Goal: Task Accomplishment & Management: Use online tool/utility

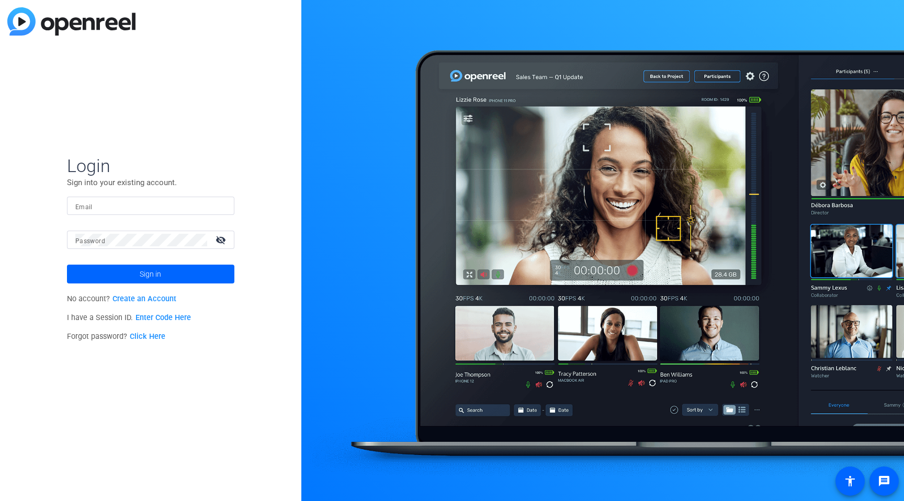
click at [188, 209] on input "Email" at bounding box center [150, 206] width 151 height 13
type input "[PERSON_NAME][EMAIL_ADDRESS][PERSON_NAME][DOMAIN_NAME]"
click at [67, 265] on button "Sign in" at bounding box center [150, 274] width 167 height 19
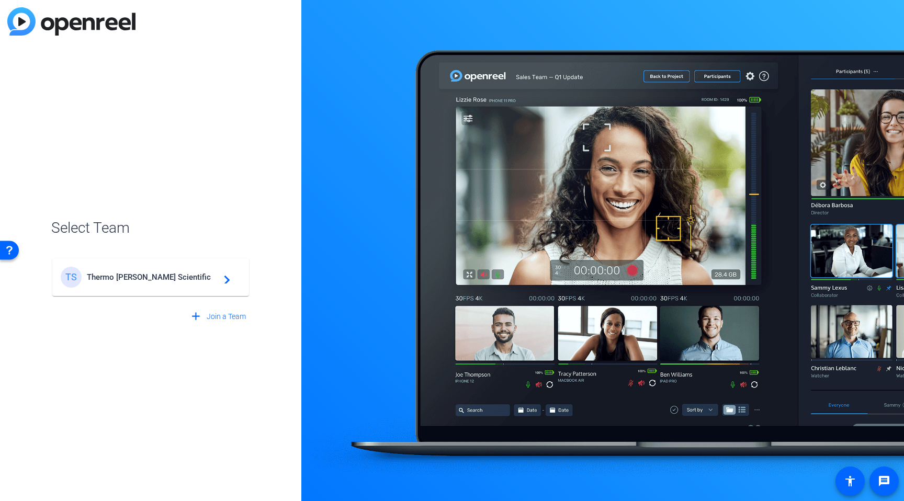
click at [207, 286] on div "TS Thermo [PERSON_NAME] Scientific navigate_next" at bounding box center [151, 277] width 180 height 21
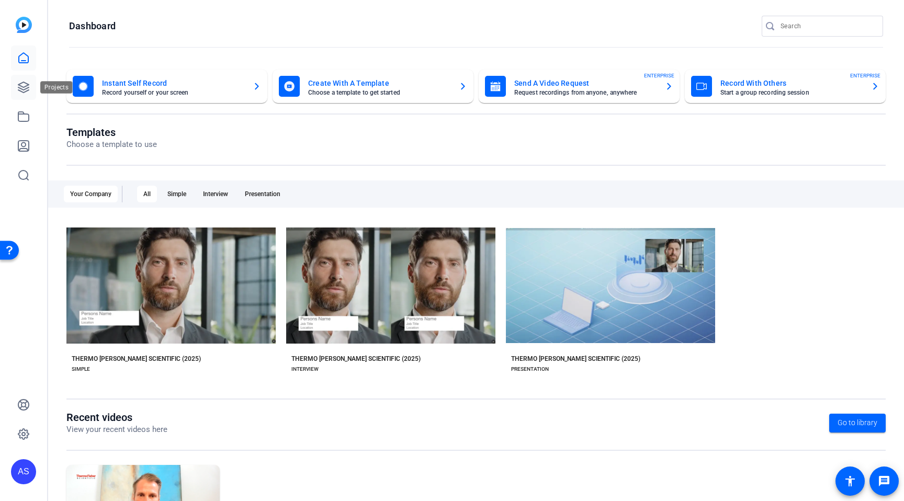
click at [26, 90] on icon at bounding box center [23, 87] width 13 height 13
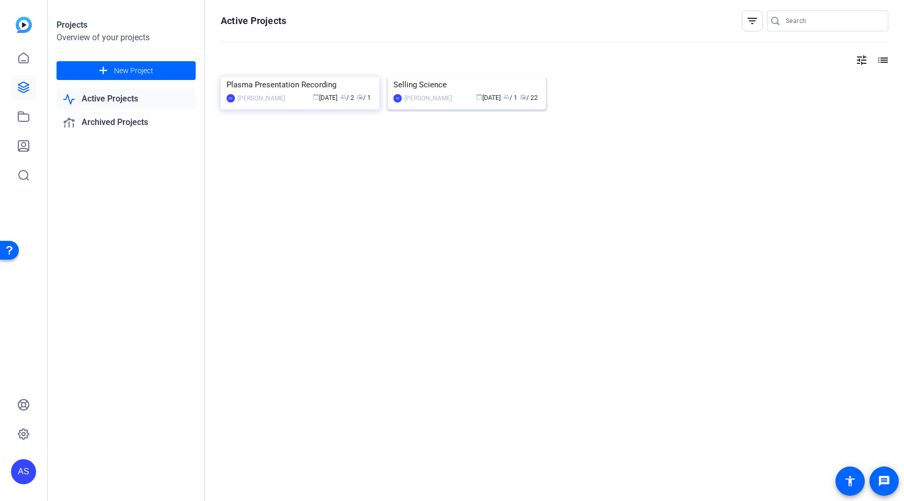
click at [471, 77] on img at bounding box center [467, 77] width 159 height 0
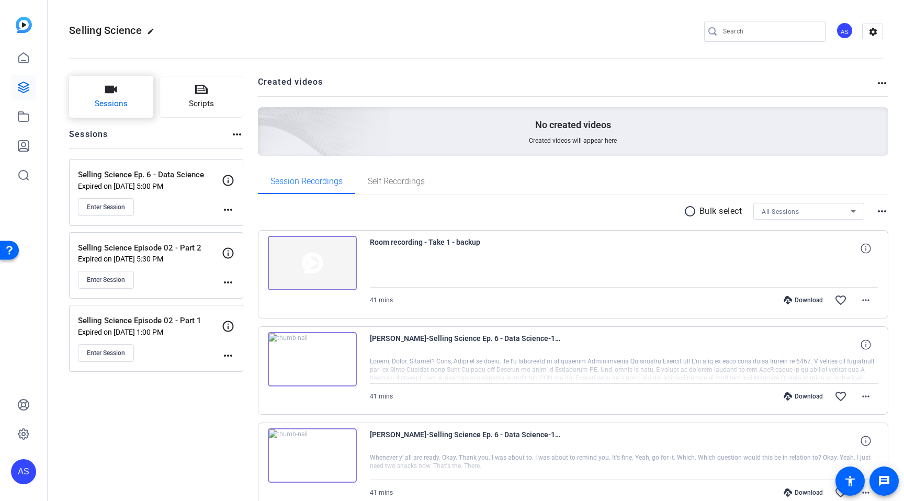
click at [120, 99] on span "Sessions" at bounding box center [111, 104] width 33 height 12
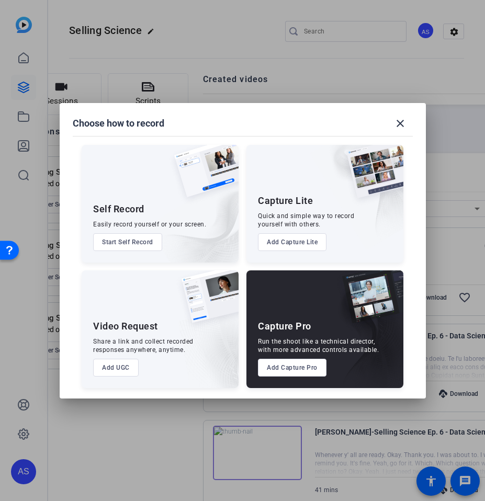
click at [309, 246] on button "Add Capture Lite" at bounding box center [292, 242] width 69 height 18
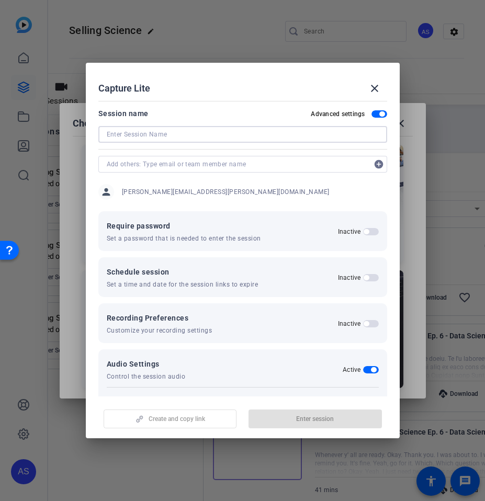
click at [137, 131] on input at bounding box center [243, 134] width 272 height 13
type input "Selling Science Podcast - Using Data to Your Advantage"
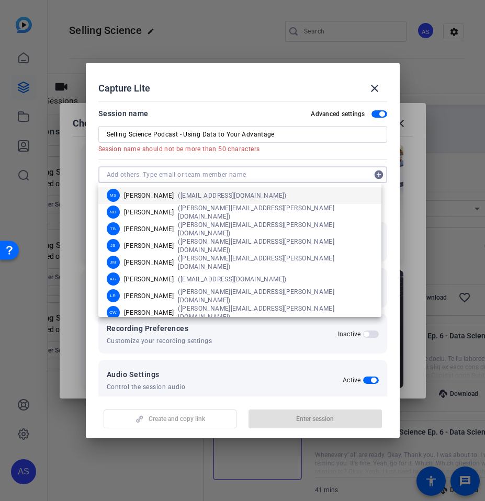
click at [289, 165] on form "Session name Advanced settings Selling Science Podcast - Using Data to Your Adv…" at bounding box center [242, 275] width 289 height 337
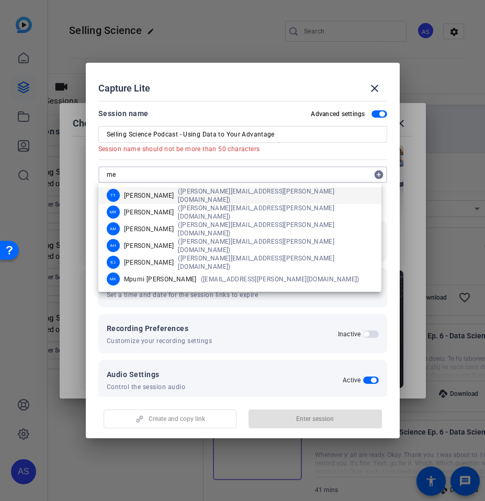
type input "m"
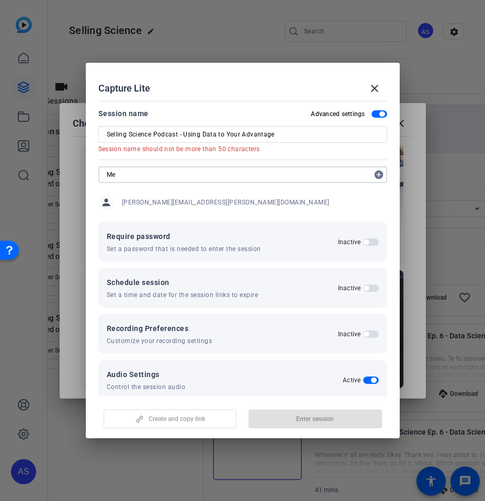
type input "M"
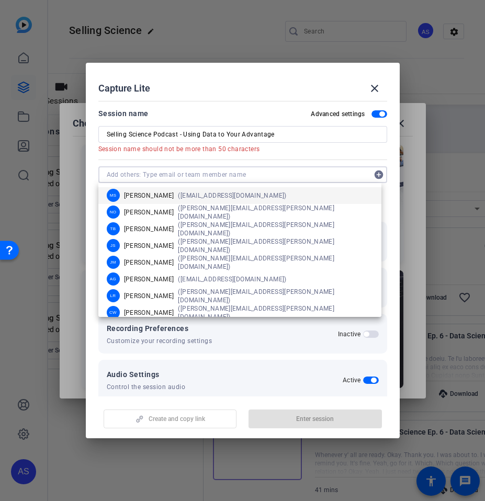
paste input "[PERSON_NAME][EMAIL_ADDRESS][PERSON_NAME][DOMAIN_NAME]"
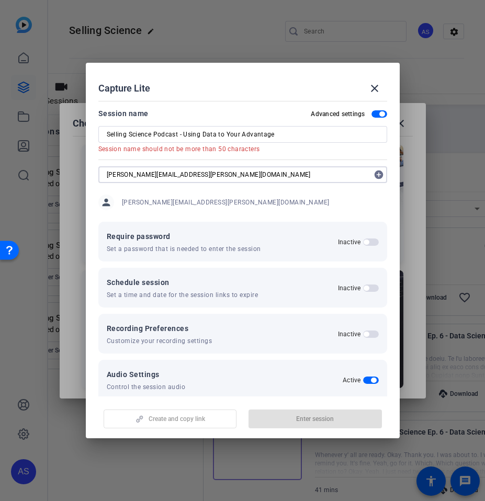
type input "[PERSON_NAME][EMAIL_ADDRESS][PERSON_NAME][DOMAIN_NAME]"
click at [373, 173] on mat-icon "add_circle" at bounding box center [378, 174] width 17 height 17
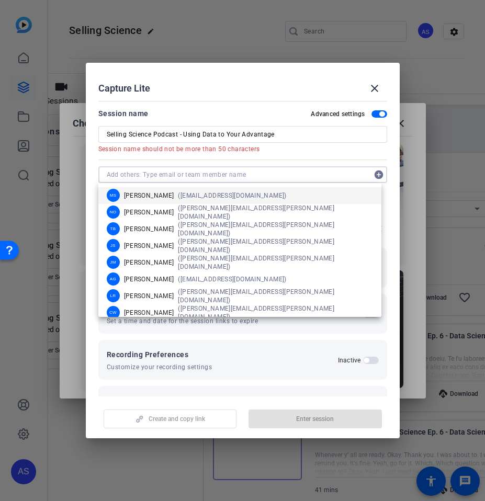
paste input "[PERSON_NAME][EMAIL_ADDRESS][PERSON_NAME][DOMAIN_NAME]"
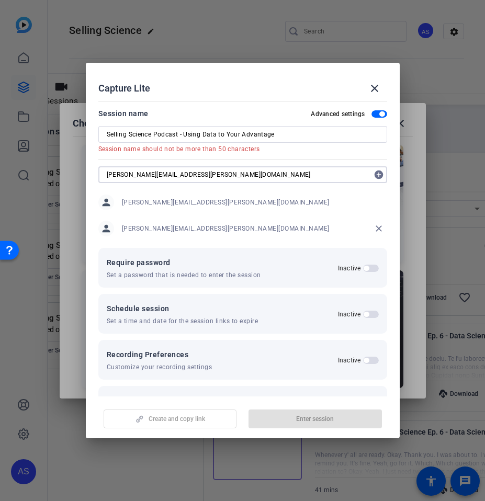
type input "[PERSON_NAME][EMAIL_ADDRESS][PERSON_NAME][DOMAIN_NAME]"
click at [374, 173] on mat-icon "add_circle" at bounding box center [378, 174] width 17 height 17
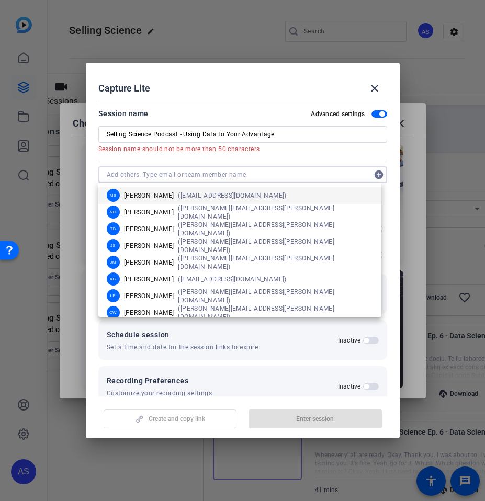
paste input "[PERSON_NAME][EMAIL_ADDRESS][PERSON_NAME][DOMAIN_NAME]"
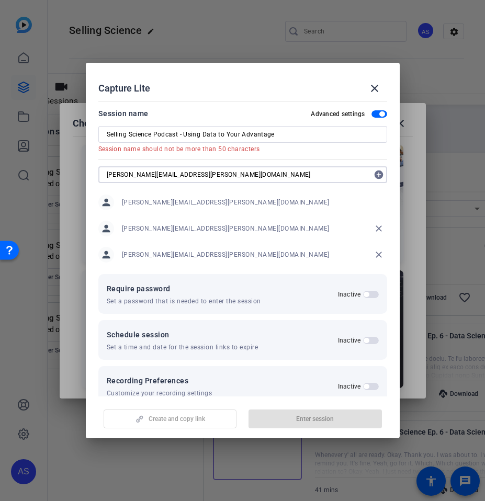
type input "[PERSON_NAME][EMAIL_ADDRESS][PERSON_NAME][DOMAIN_NAME]"
click at [376, 171] on mat-icon "add_circle" at bounding box center [378, 174] width 17 height 17
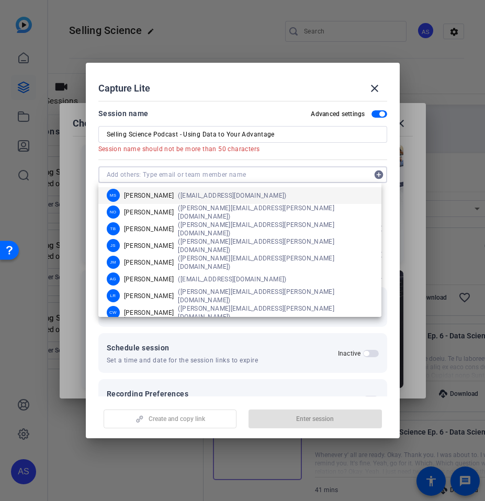
paste input "[PERSON_NAME][EMAIL_ADDRESS][PERSON_NAME][DOMAIN_NAME]"
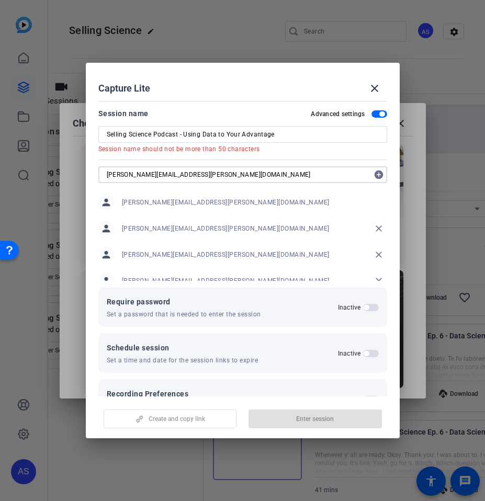
type input "[PERSON_NAME][EMAIL_ADDRESS][PERSON_NAME][DOMAIN_NAME]"
click at [370, 176] on mat-icon "add_circle" at bounding box center [378, 174] width 17 height 17
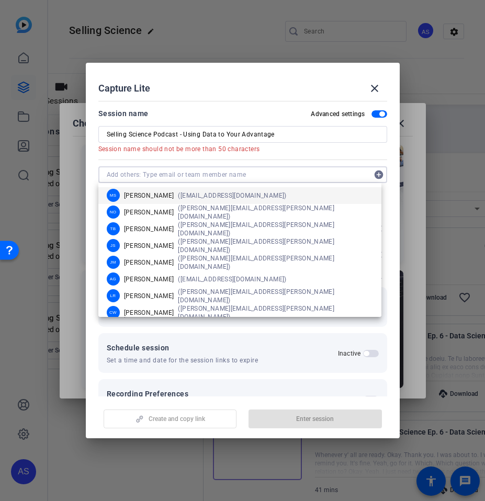
click at [207, 174] on input "text" at bounding box center [238, 174] width 262 height 13
paste input "[PERSON_NAME][EMAIL_ADDRESS][DOMAIN_NAME]"
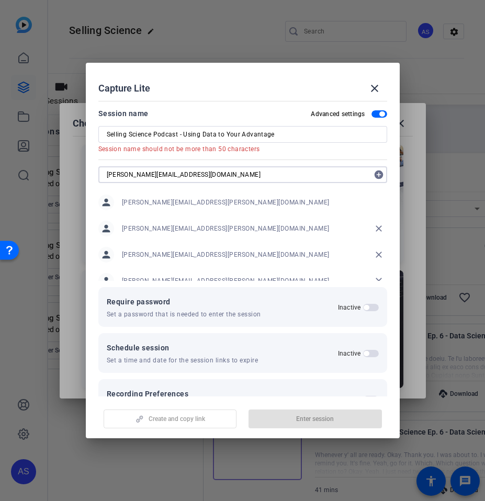
type input "[PERSON_NAME][EMAIL_ADDRESS][DOMAIN_NAME]"
click at [372, 175] on mat-icon "add_circle" at bounding box center [378, 174] width 17 height 17
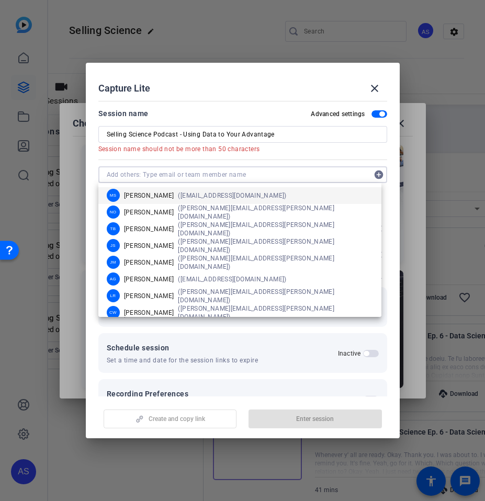
paste input "[EMAIL_ADDRESS][DOMAIN_NAME]"
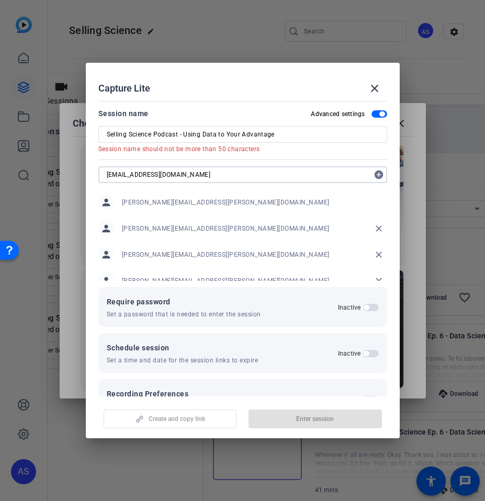
type input "[EMAIL_ADDRESS][DOMAIN_NAME]"
click at [376, 174] on mat-icon "add_circle" at bounding box center [378, 174] width 17 height 17
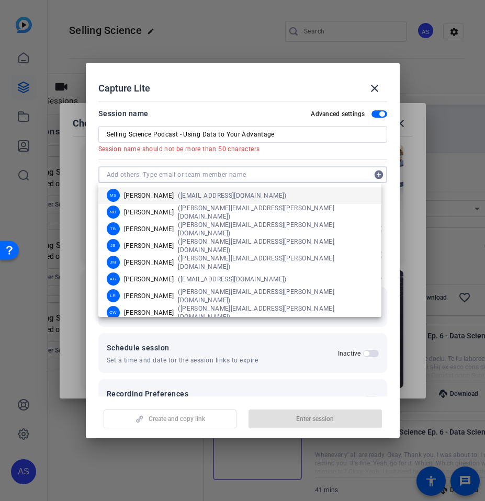
paste input "[PERSON_NAME][EMAIL_ADDRESS][PERSON_NAME][DOMAIN_NAME]"
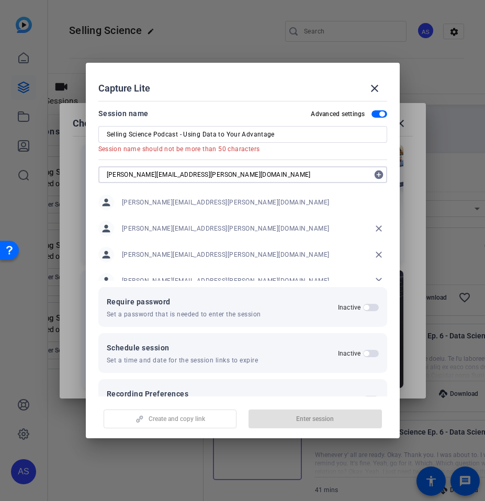
type input "[PERSON_NAME][EMAIL_ADDRESS][PERSON_NAME][DOMAIN_NAME]"
click at [376, 179] on mat-icon "add_circle" at bounding box center [378, 174] width 17 height 17
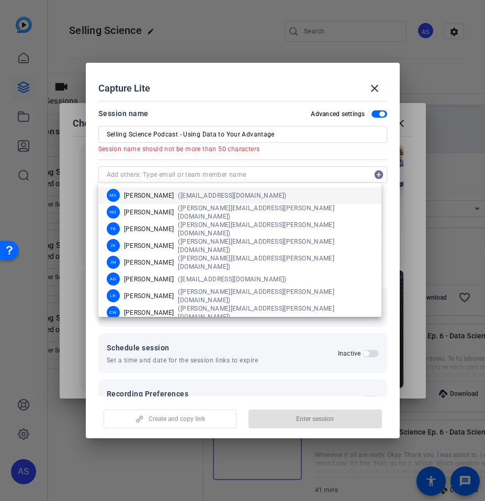
click at [390, 201] on mat-dialog-content "Session name Advanced settings Selling Science Podcast - Using Data to Your Adv…" at bounding box center [243, 247] width 314 height 300
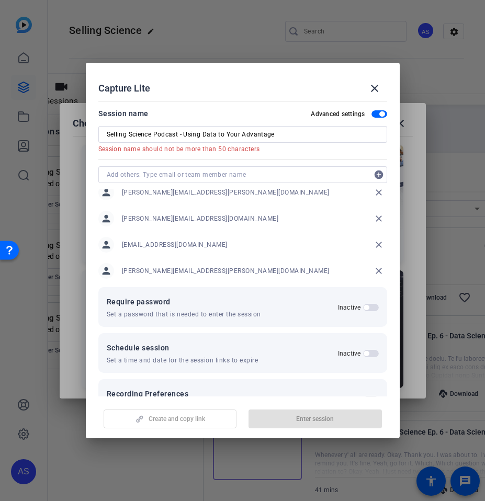
scroll to position [118, 0]
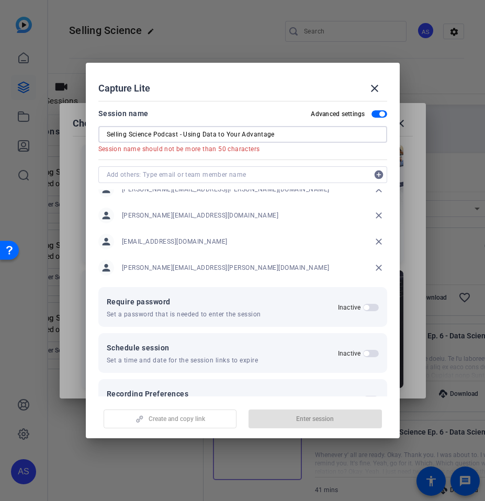
click at [277, 137] on input "Selling Science Podcast - Using Data to Your Advantage" at bounding box center [243, 134] width 272 height 13
drag, startPoint x: 178, startPoint y: 138, endPoint x: 284, endPoint y: 135, distance: 105.2
click at [284, 135] on input "Selling Science Podcast - Using Data to Your Advantage" at bounding box center [243, 134] width 272 height 13
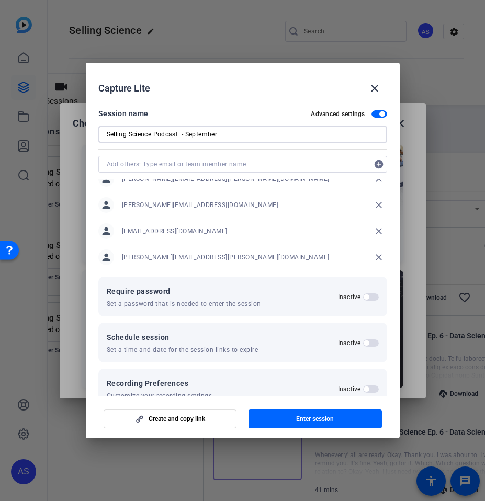
type input "Selling Science Podcast - September"
click at [271, 91] on div "Capture Lite close" at bounding box center [242, 88] width 289 height 25
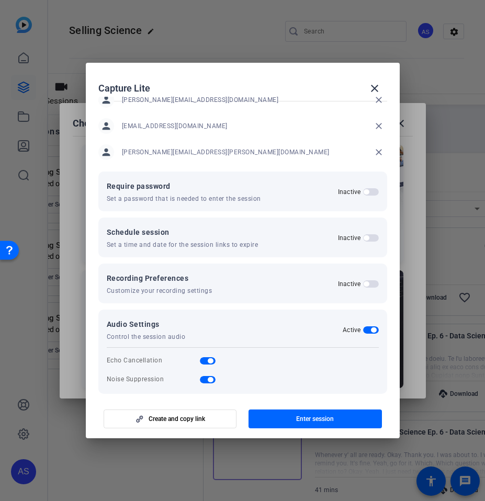
scroll to position [110, 0]
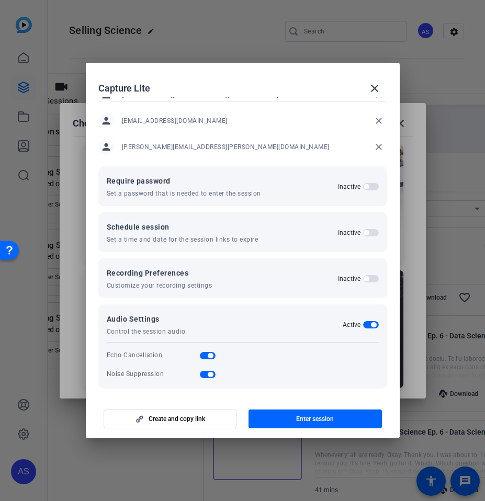
click at [363, 282] on span "button" at bounding box center [371, 278] width 16 height 7
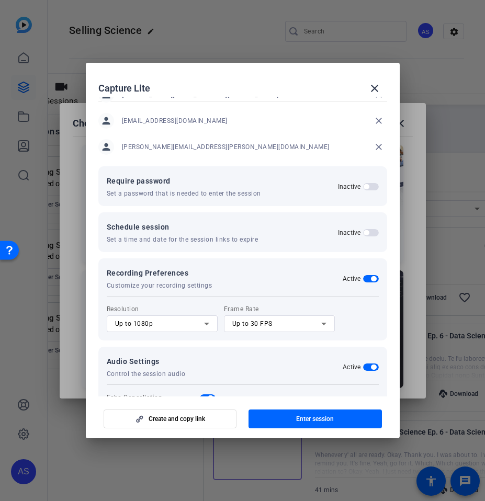
click at [176, 322] on div "Up to 1080p" at bounding box center [159, 324] width 89 height 13
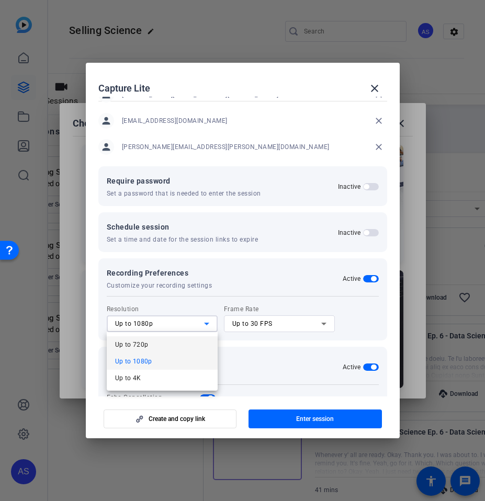
click at [176, 341] on mat-option "Up to 720p" at bounding box center [162, 344] width 111 height 17
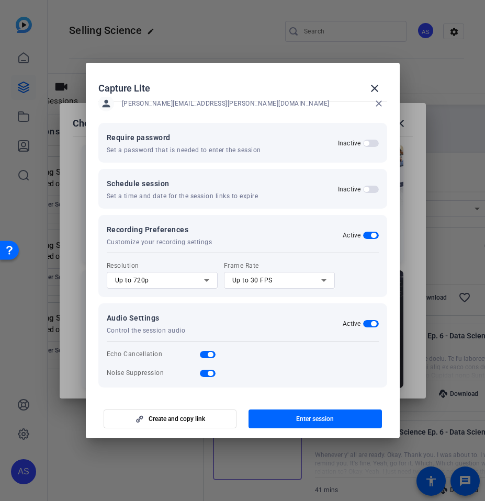
scroll to position [156, 0]
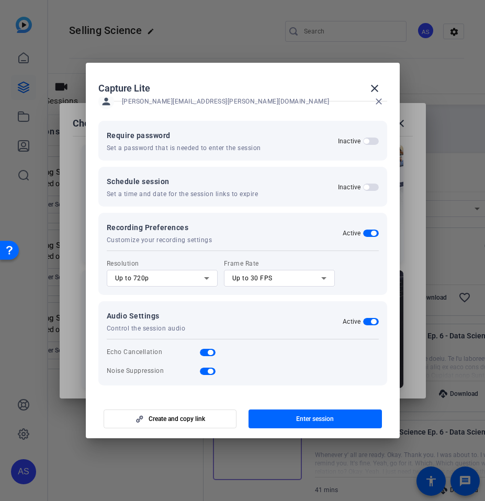
click at [363, 321] on span "button" at bounding box center [371, 321] width 16 height 7
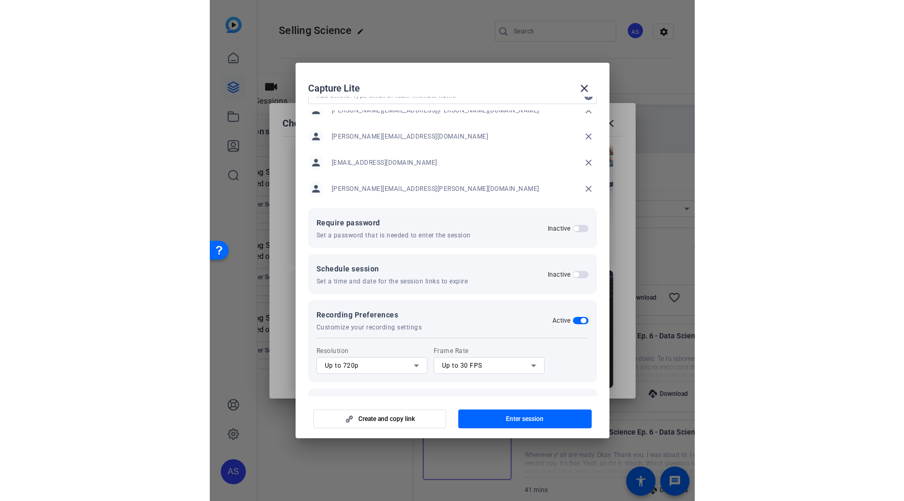
scroll to position [111, 0]
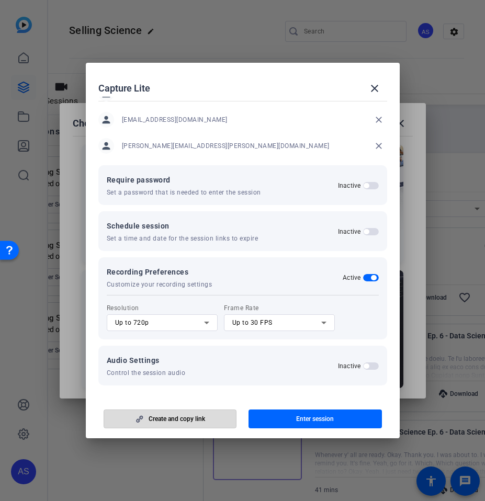
click at [201, 421] on span "Create and copy link" at bounding box center [177, 419] width 57 height 8
click at [178, 418] on span "Copy link" at bounding box center [177, 419] width 26 height 8
